Goal: Task Accomplishment & Management: Use online tool/utility

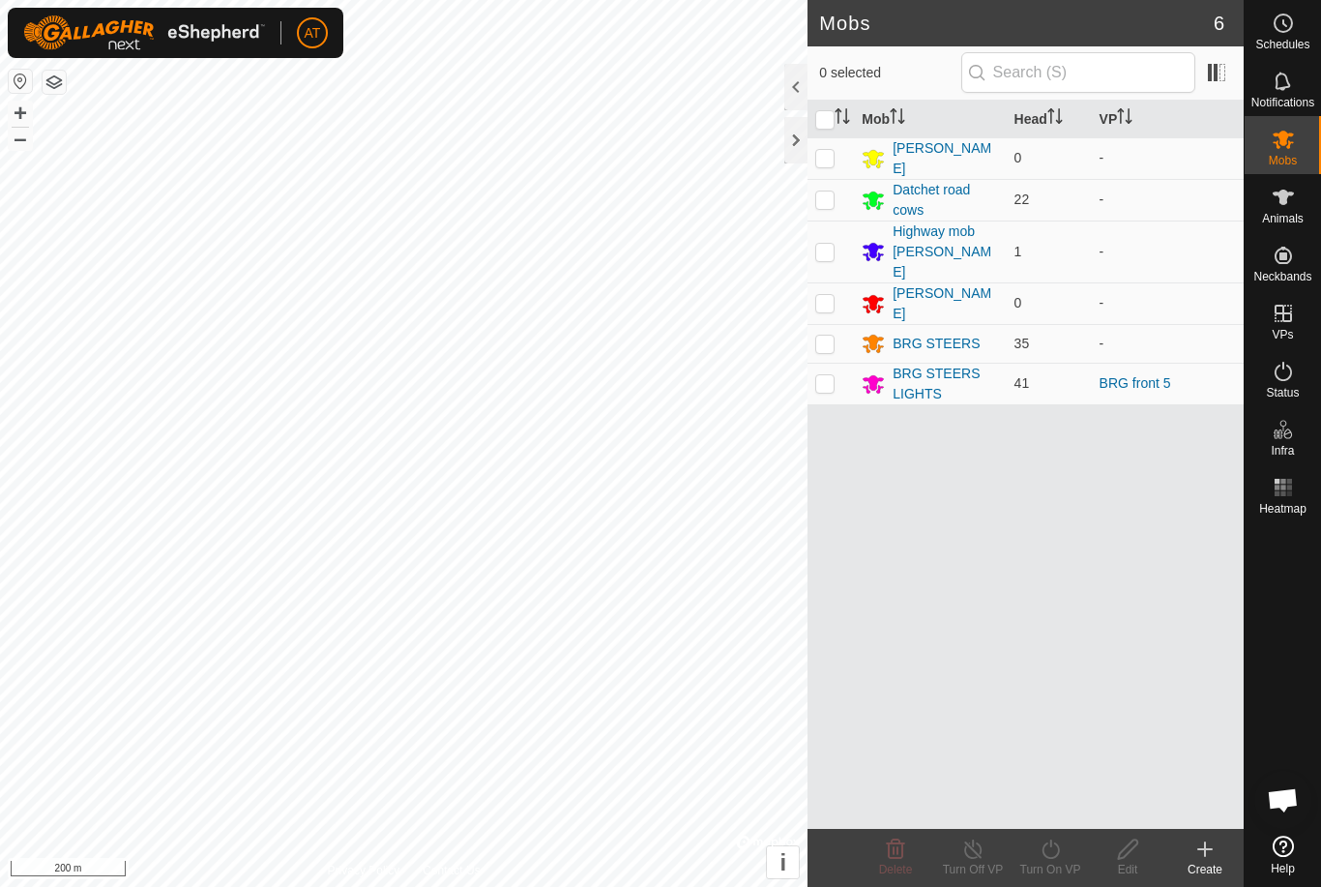
click at [840, 363] on td at bounding box center [831, 384] width 46 height 42
checkbox input "true"
click at [1068, 836] on div "Turn On VP" at bounding box center [1050, 858] width 77 height 58
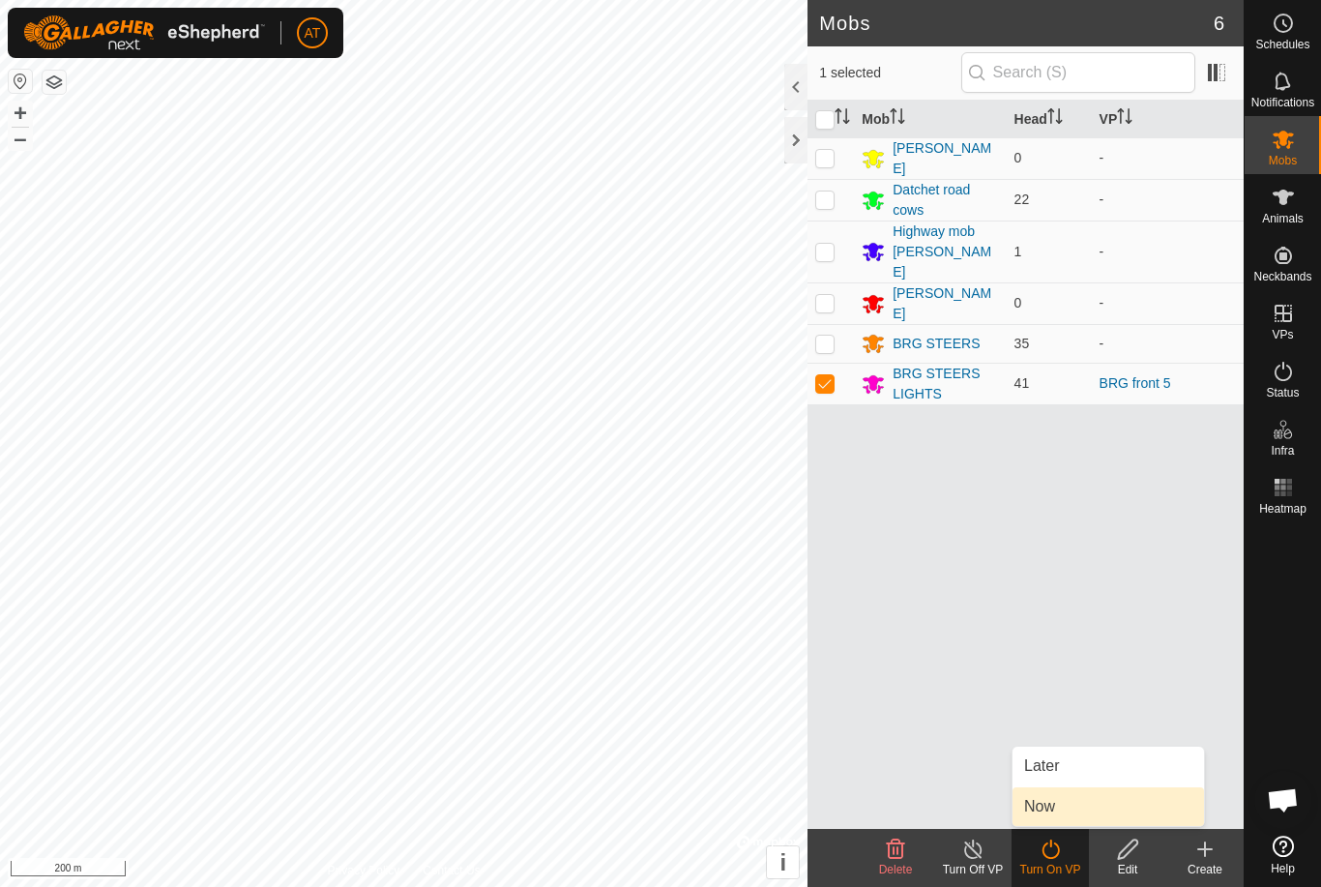
click at [1055, 814] on span "Now" at bounding box center [1039, 806] width 31 height 23
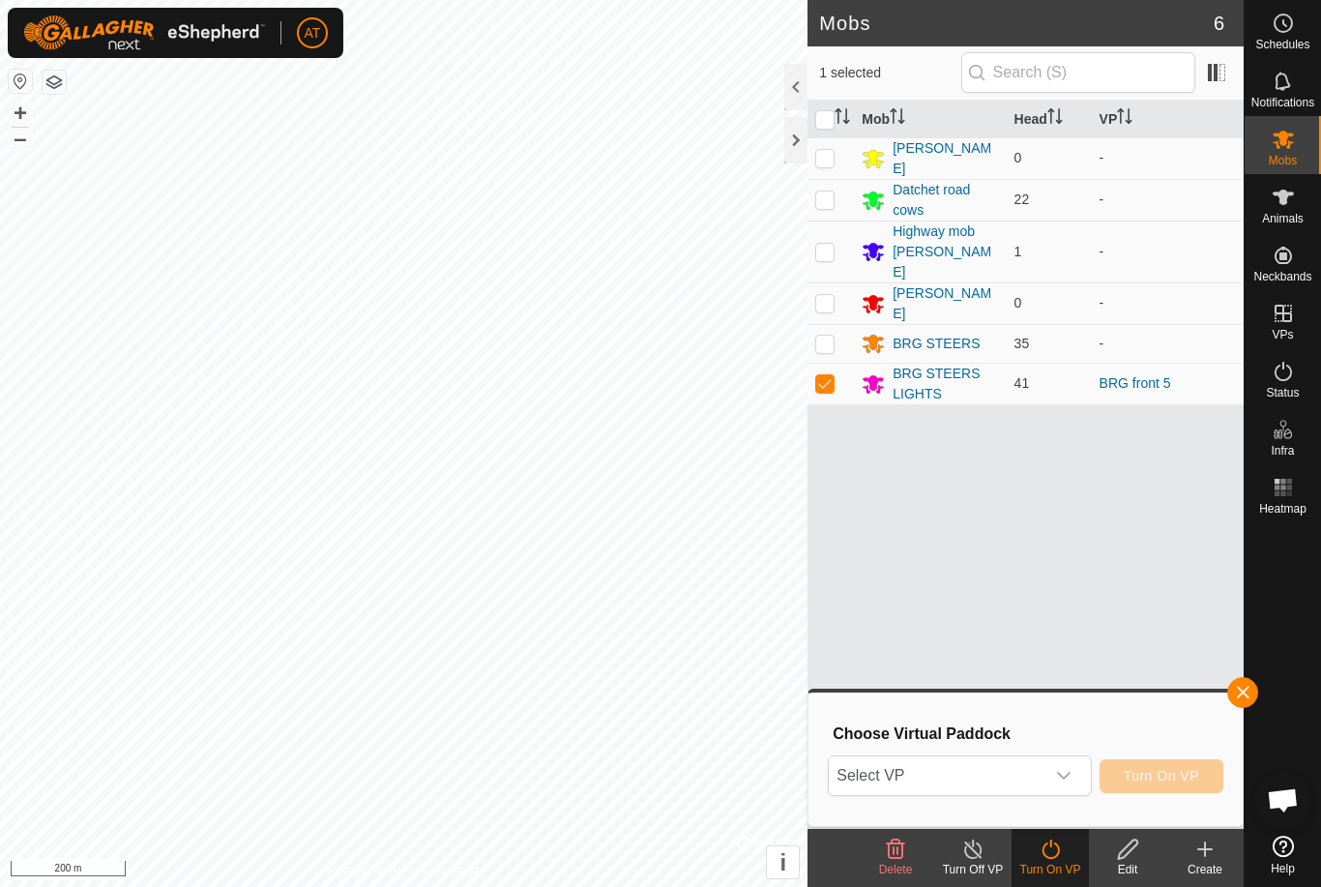
click at [1078, 777] on div "dropdown trigger" at bounding box center [1064, 775] width 39 height 39
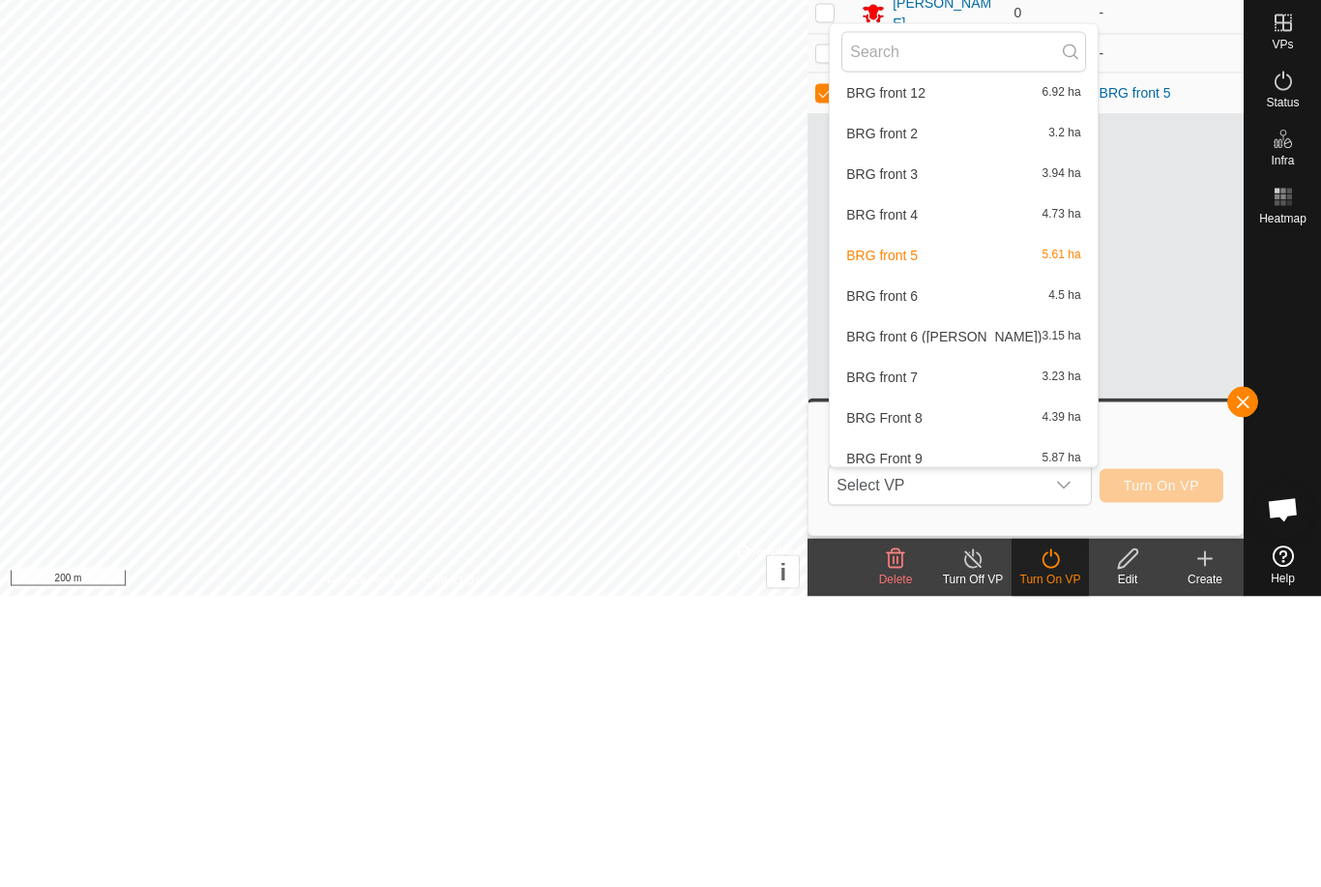
scroll to position [946, 0]
click at [904, 492] on div "BRG front 4 4.73 ha" at bounding box center [963, 503] width 244 height 23
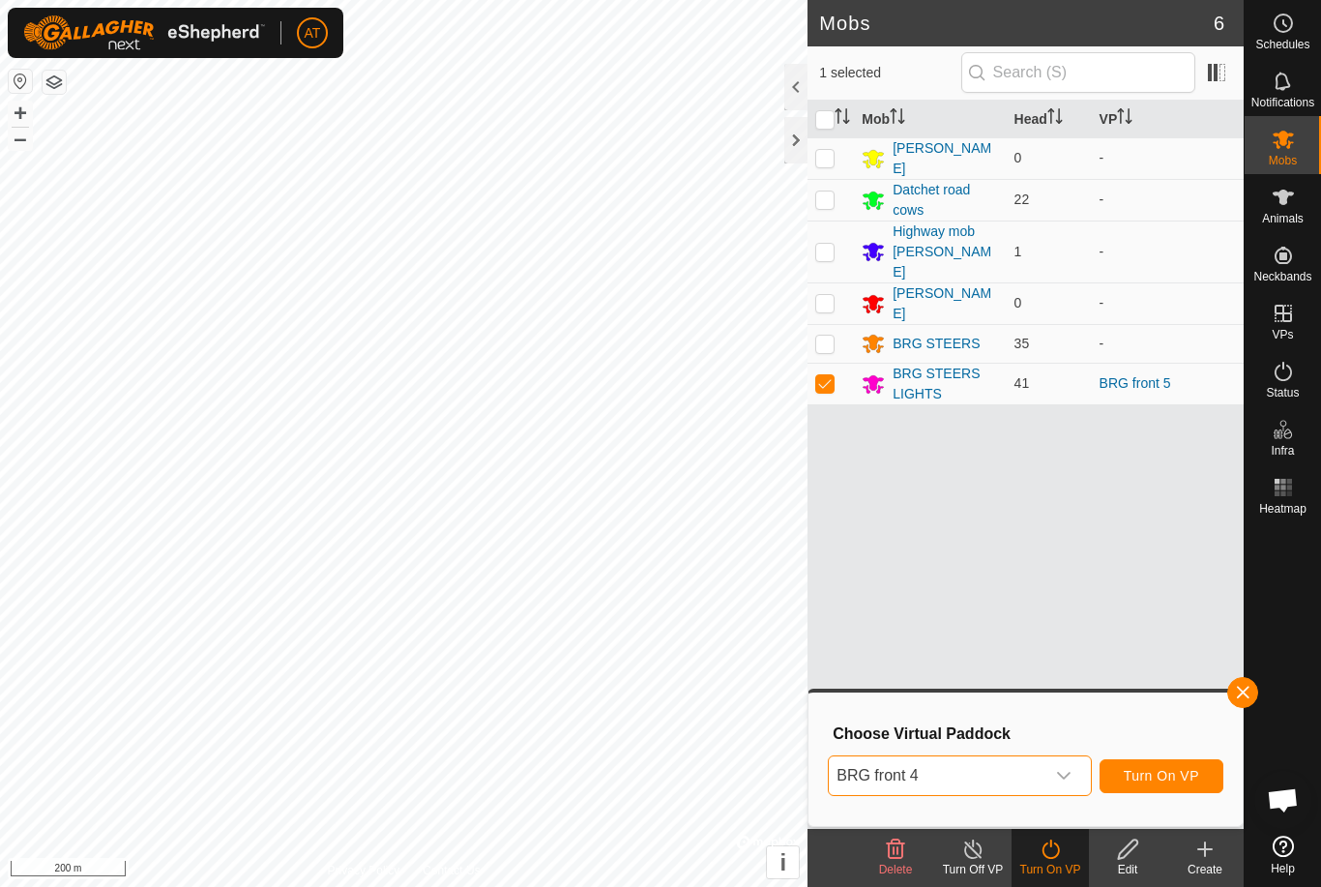
click at [1169, 782] on span "Turn On VP" at bounding box center [1161, 775] width 75 height 15
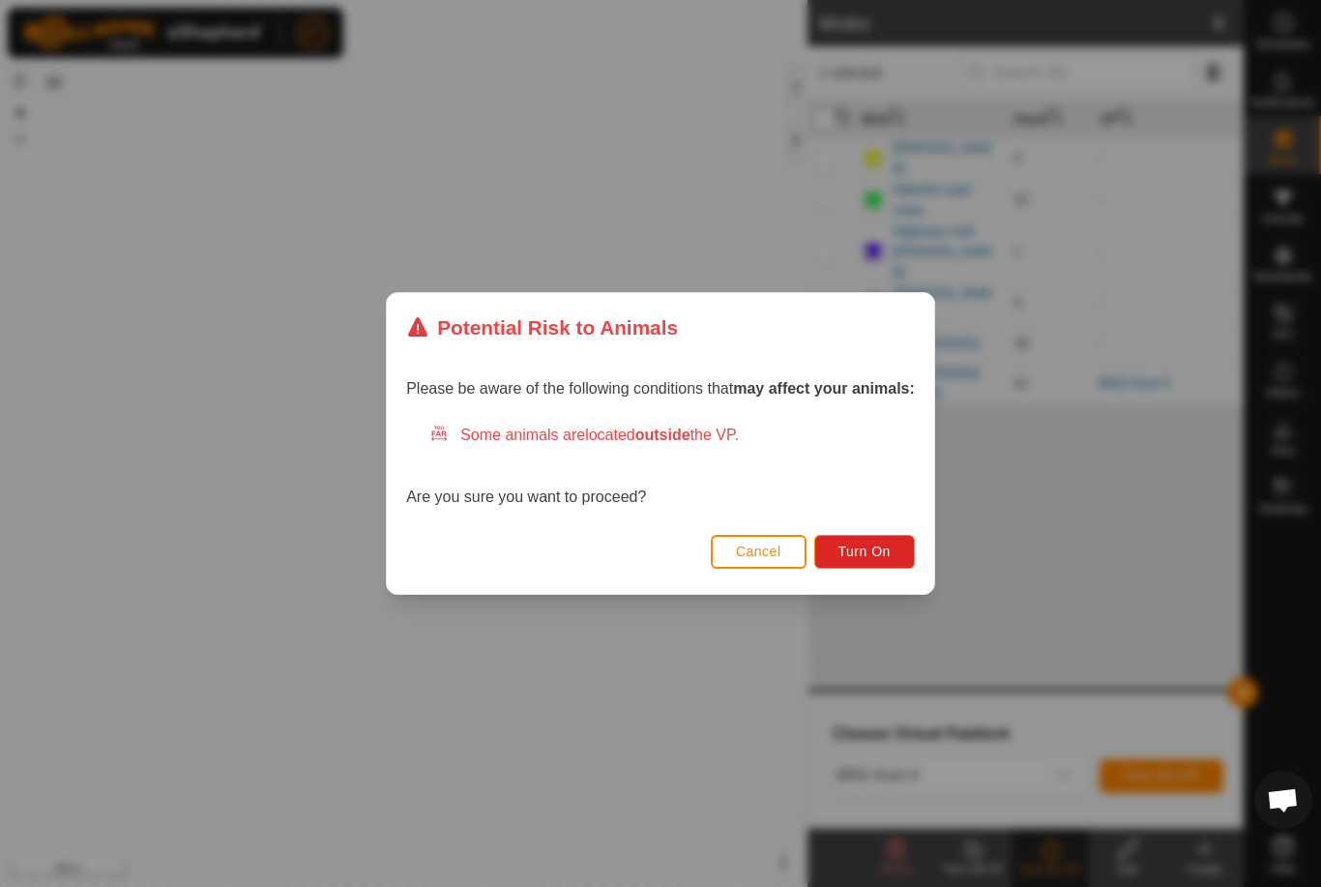
click at [875, 557] on span "Turn On" at bounding box center [865, 551] width 52 height 15
